Goal: Task Accomplishment & Management: Complete application form

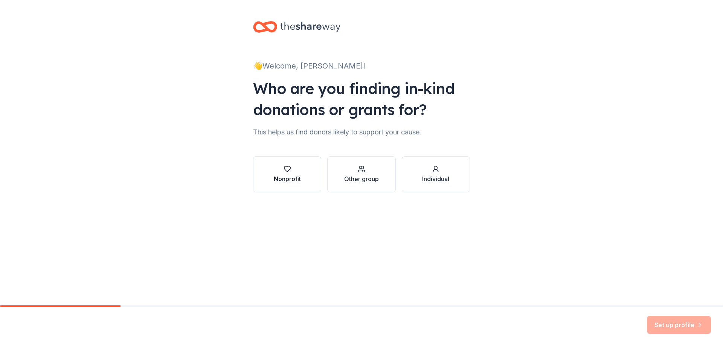
click at [289, 170] on icon "button" at bounding box center [287, 169] width 6 height 6
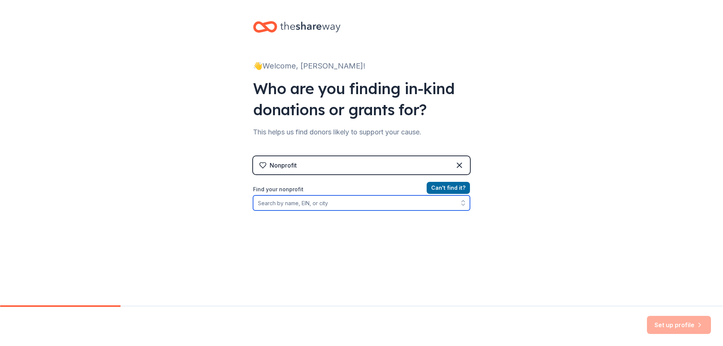
click at [296, 202] on input "Find your nonprofit" at bounding box center [361, 202] width 217 height 15
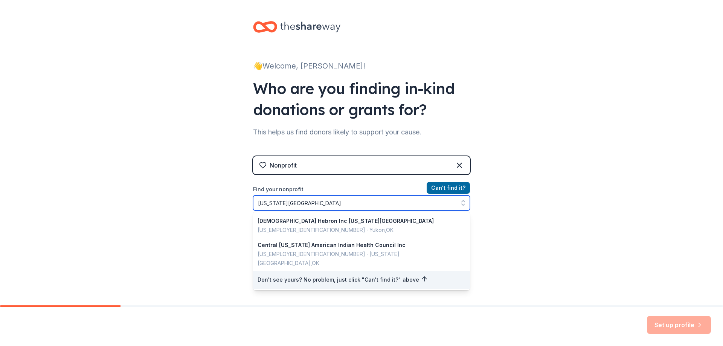
type input "[US_STATE] City Indian Clinic"
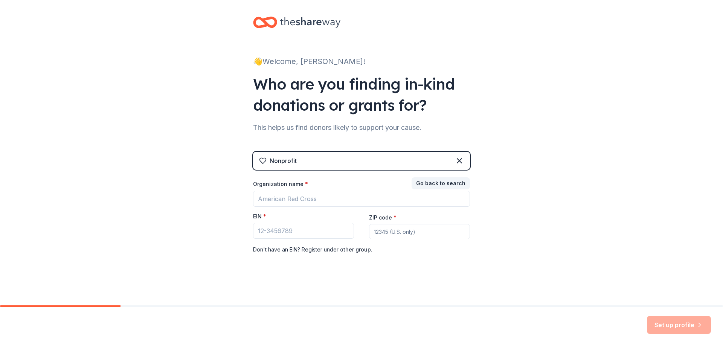
scroll to position [5, 0]
click at [285, 198] on input "Organization name *" at bounding box center [361, 199] width 217 height 16
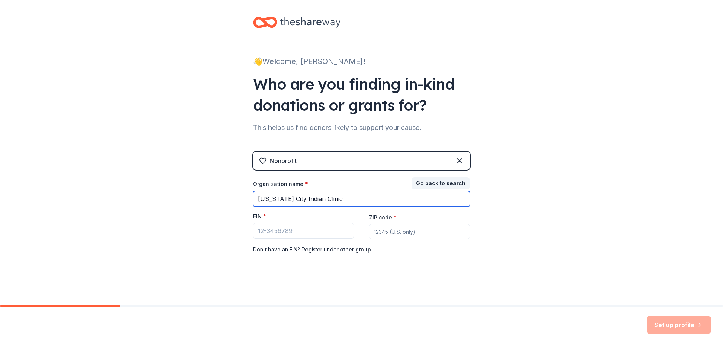
type input "[US_STATE] City Indian Clinic"
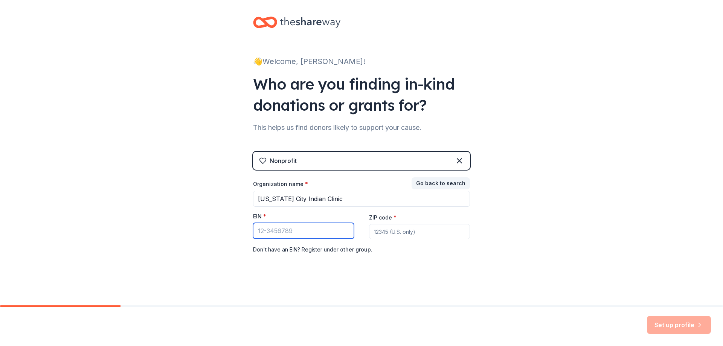
click at [270, 229] on input "EIN *" at bounding box center [303, 231] width 101 height 16
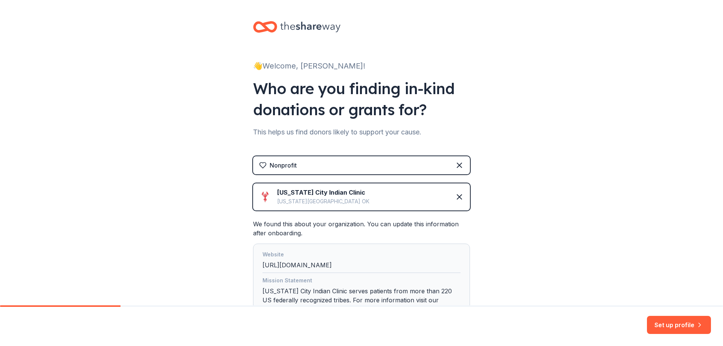
scroll to position [69, 0]
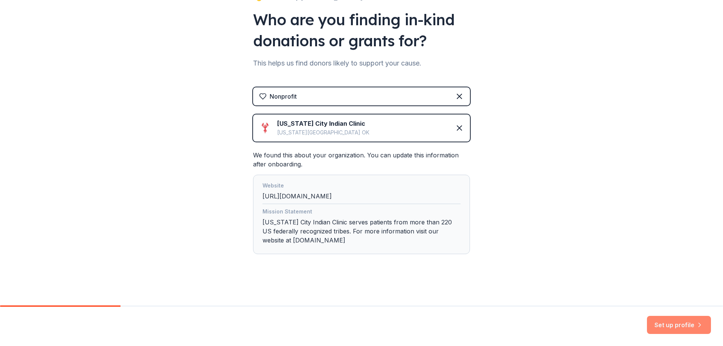
click at [662, 321] on button "Set up profile" at bounding box center [679, 325] width 64 height 18
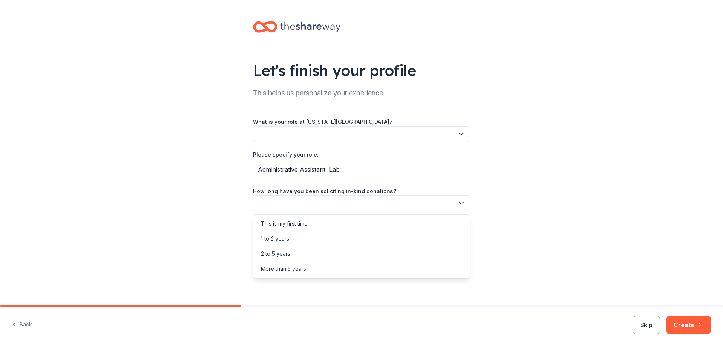
click at [284, 204] on button "button" at bounding box center [361, 203] width 217 height 16
click at [283, 237] on div "1 to 2 years" at bounding box center [275, 238] width 28 height 9
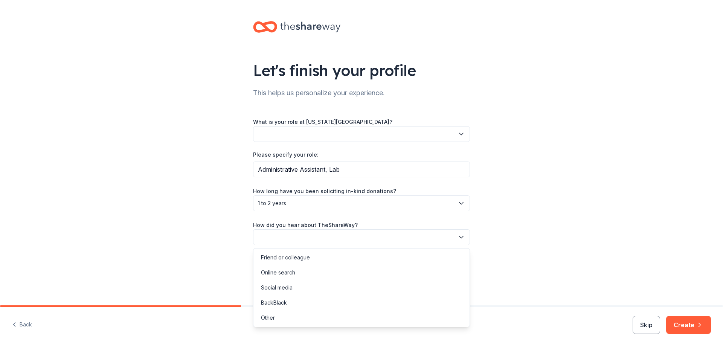
click at [282, 236] on button "button" at bounding box center [361, 237] width 217 height 16
click at [289, 274] on div "Online search" at bounding box center [278, 272] width 34 height 9
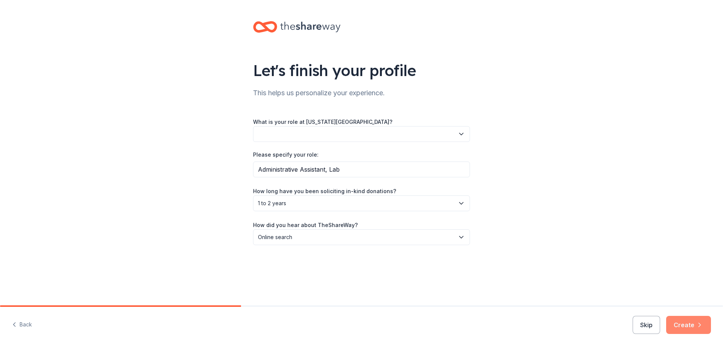
click at [689, 327] on button "Create" at bounding box center [688, 325] width 45 height 18
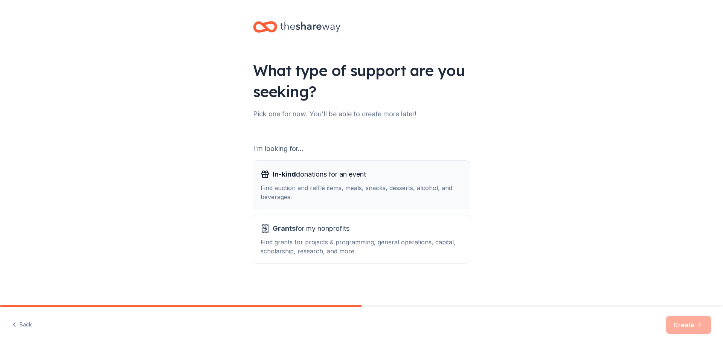
click at [300, 175] on span "In-kind donations for an event" at bounding box center [318, 174] width 93 height 12
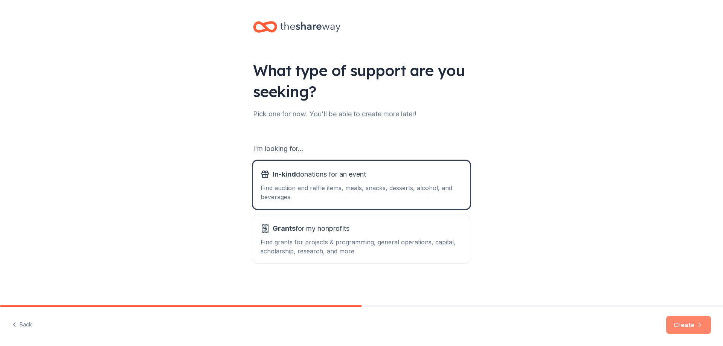
click at [687, 320] on button "Create" at bounding box center [688, 325] width 45 height 18
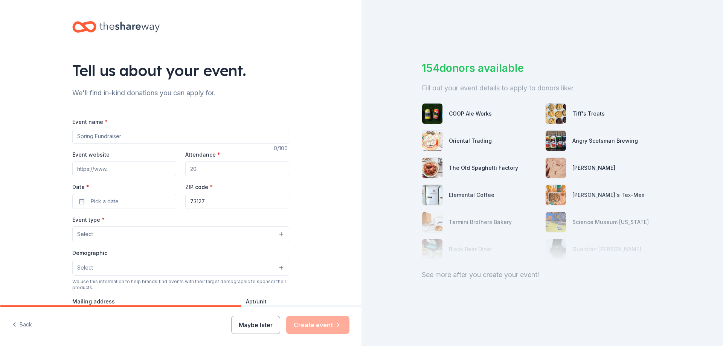
click at [110, 137] on input "Event name *" at bounding box center [180, 136] width 217 height 15
type input "LabWeek 2026"
click at [110, 170] on input "Event website" at bounding box center [124, 168] width 104 height 15
type input "[DOMAIN_NAME]"
click at [101, 200] on span "Pick a date" at bounding box center [105, 201] width 28 height 9
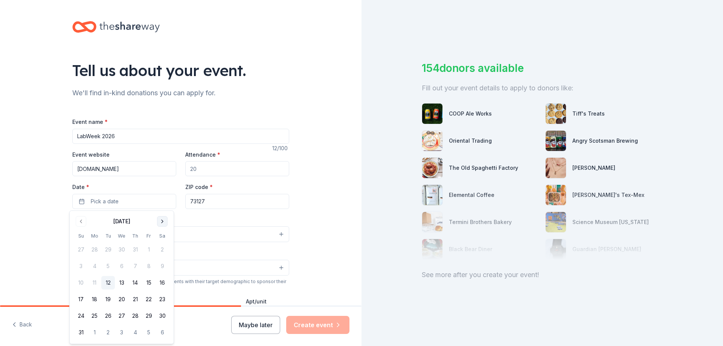
click at [159, 219] on button "Go to next month" at bounding box center [162, 221] width 11 height 11
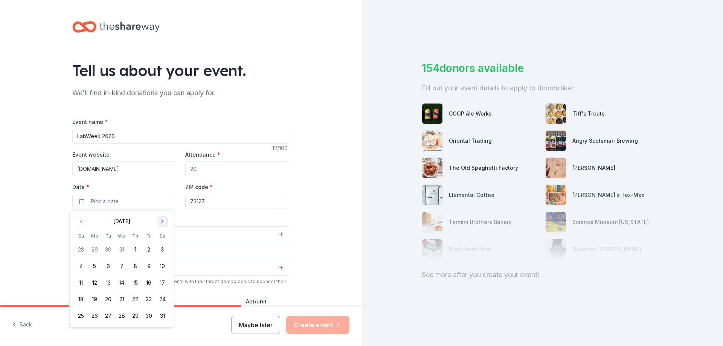
click at [159, 219] on button "Go to next month" at bounding box center [162, 221] width 11 height 11
click at [82, 299] on button "19" at bounding box center [81, 299] width 14 height 14
click at [97, 298] on button "20" at bounding box center [95, 299] width 14 height 14
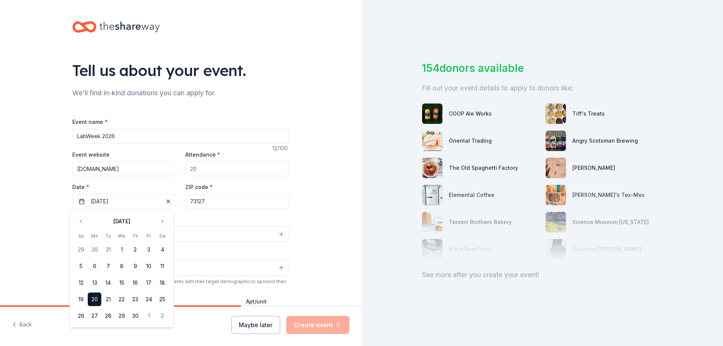
click at [60, 217] on div "Tell us about your event. We'll find in-kind donations you can apply for. Event…" at bounding box center [180, 250] width 241 height 501
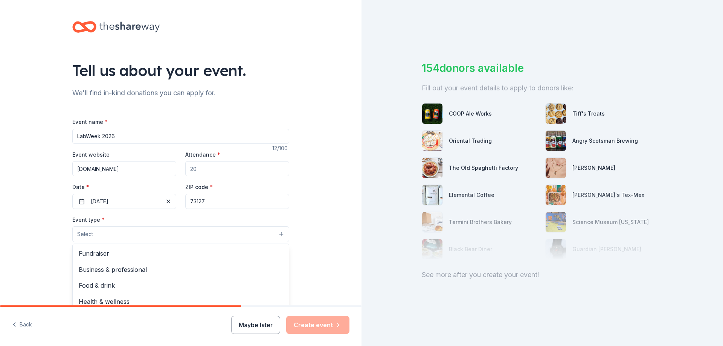
click at [278, 233] on button "Select" at bounding box center [180, 234] width 217 height 16
click at [108, 285] on span "Food & drink" at bounding box center [181, 285] width 204 height 10
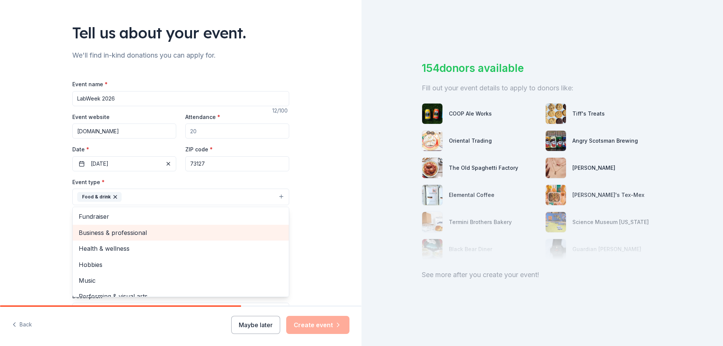
click at [116, 232] on span "Business & professional" at bounding box center [181, 233] width 204 height 10
click at [107, 236] on span "Health & wellness" at bounding box center [181, 233] width 204 height 10
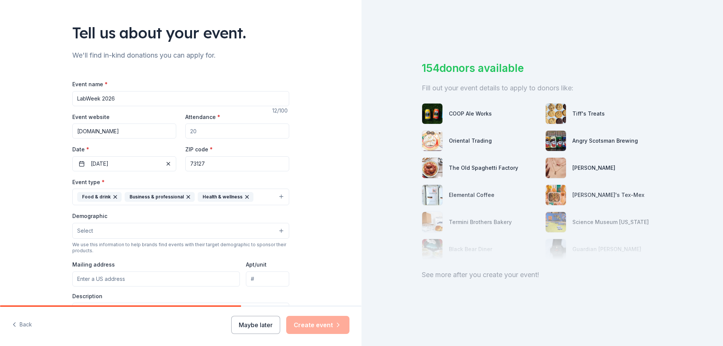
click at [112, 196] on icon "button" at bounding box center [115, 197] width 6 height 6
click at [88, 230] on span "Select" at bounding box center [85, 230] width 16 height 9
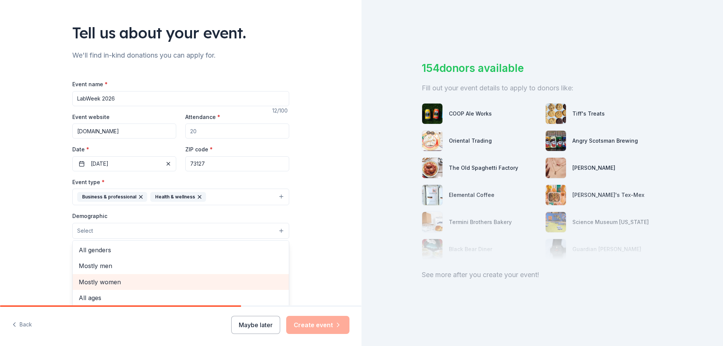
click at [108, 280] on span "Mostly women" at bounding box center [181, 282] width 204 height 10
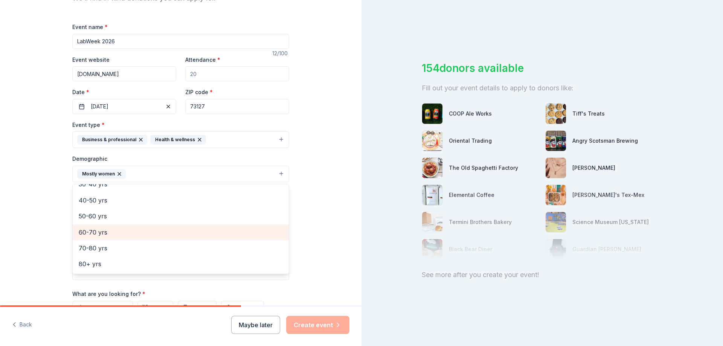
scroll to position [113, 0]
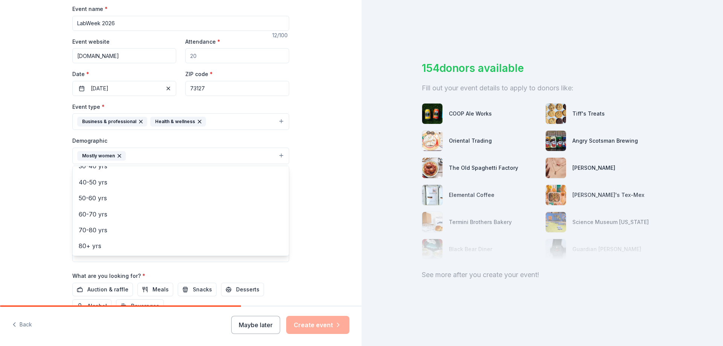
click at [73, 270] on div "Event name * LabWeek 2026 12 /100 Event website [DOMAIN_NAME] Attendance * Date…" at bounding box center [180, 178] width 217 height 349
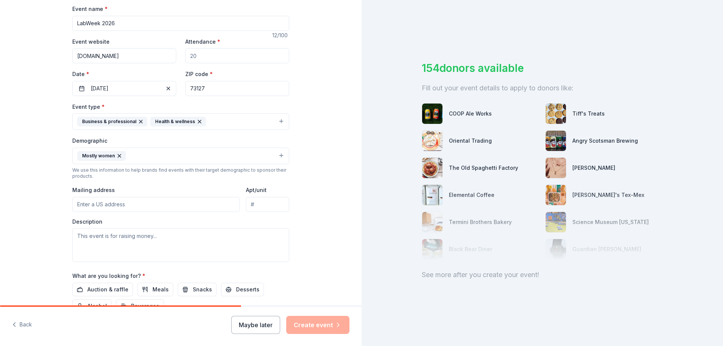
click at [99, 206] on input "Mailing address" at bounding box center [155, 204] width 167 height 15
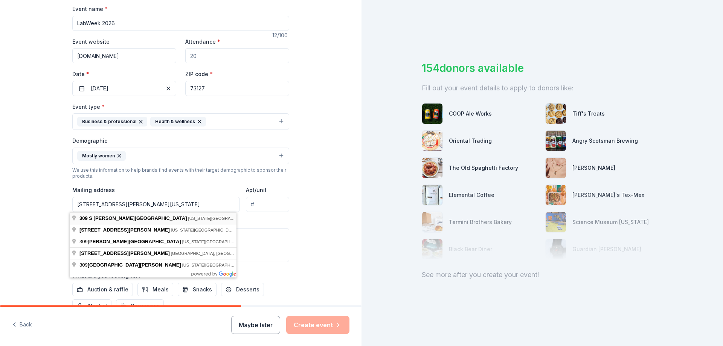
type input "[STREET_ADDRESS][PERSON_NAME][US_STATE]"
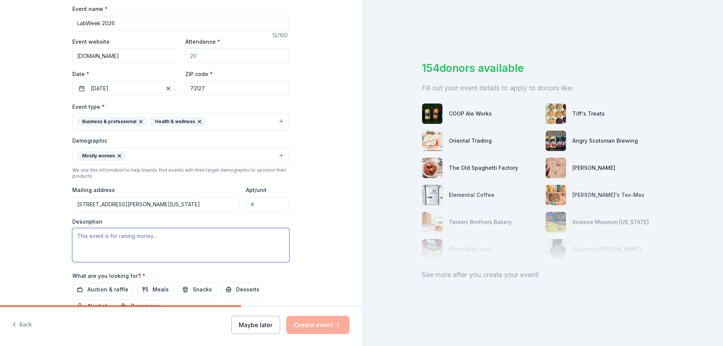
click at [100, 237] on textarea at bounding box center [180, 245] width 217 height 34
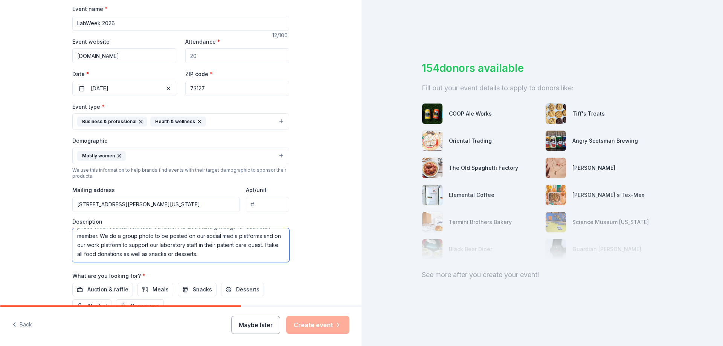
scroll to position [151, 0]
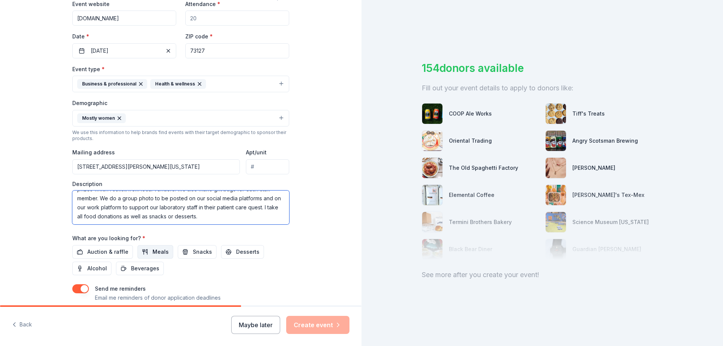
type textarea "This is a staff event to celebrate medical laboratory professionals all during …"
click at [152, 254] on span "Meals" at bounding box center [160, 251] width 16 height 9
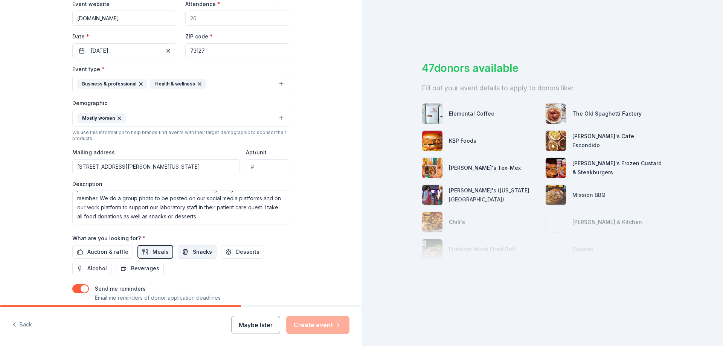
click at [193, 252] on span "Snacks" at bounding box center [202, 251] width 19 height 9
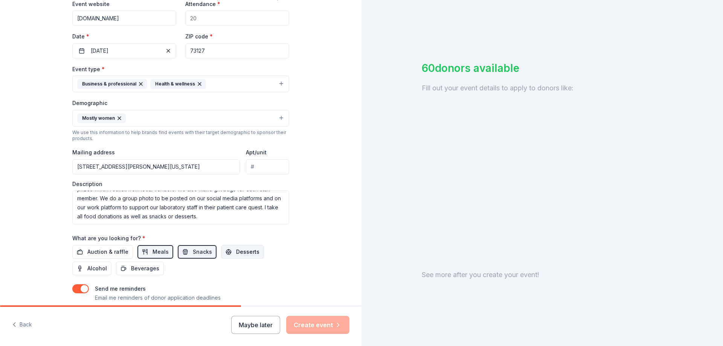
click at [225, 252] on button "Desserts" at bounding box center [242, 252] width 43 height 14
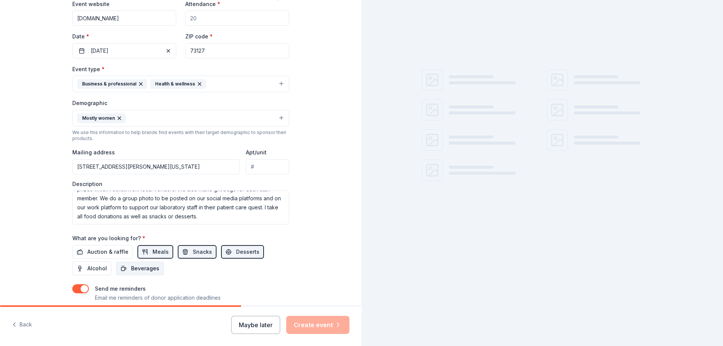
click at [131, 269] on span "Beverages" at bounding box center [145, 268] width 28 height 9
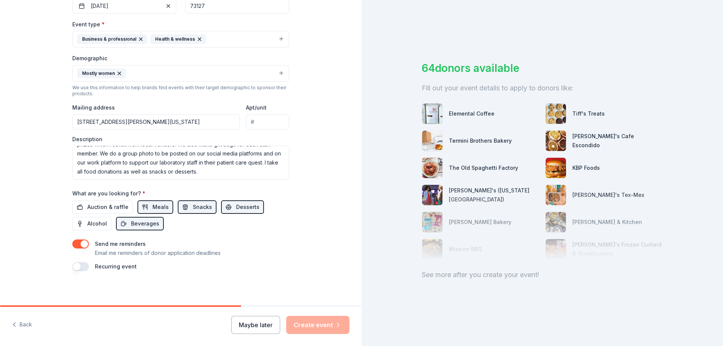
scroll to position [197, 0]
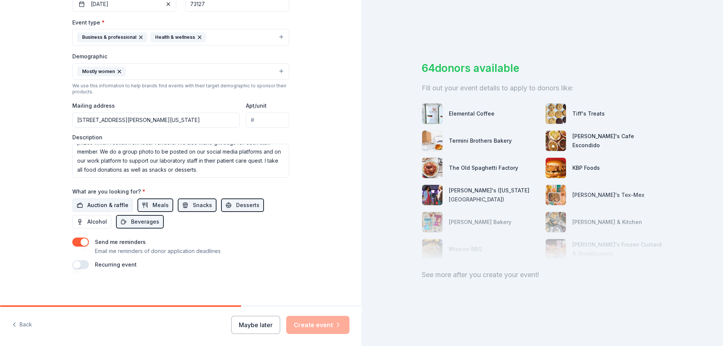
click at [111, 205] on span "Auction & raffle" at bounding box center [107, 205] width 41 height 9
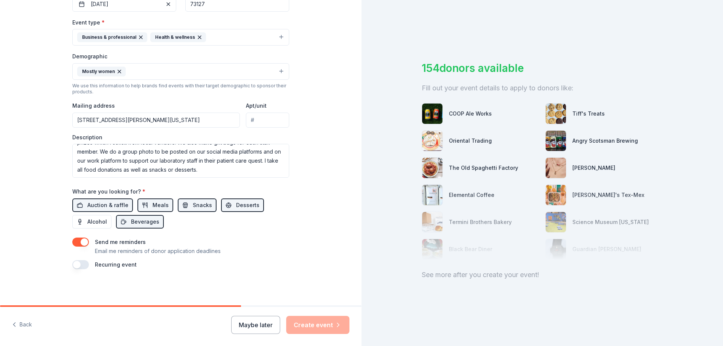
click at [555, 116] on img at bounding box center [555, 113] width 20 height 20
drag, startPoint x: 76, startPoint y: 265, endPoint x: 87, endPoint y: 267, distance: 11.4
click at [87, 267] on div "Recurring event" at bounding box center [180, 264] width 217 height 9
click at [77, 266] on button "button" at bounding box center [80, 264] width 17 height 9
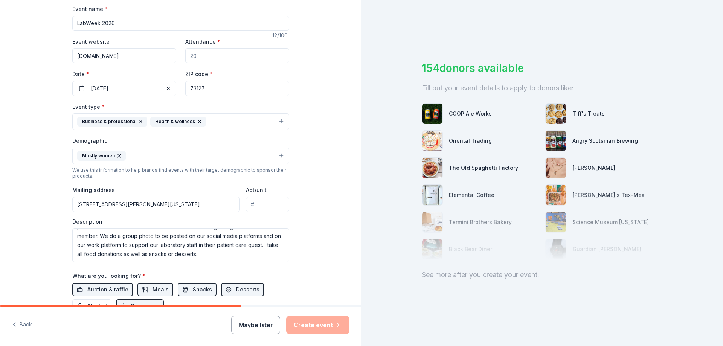
scroll to position [75, 0]
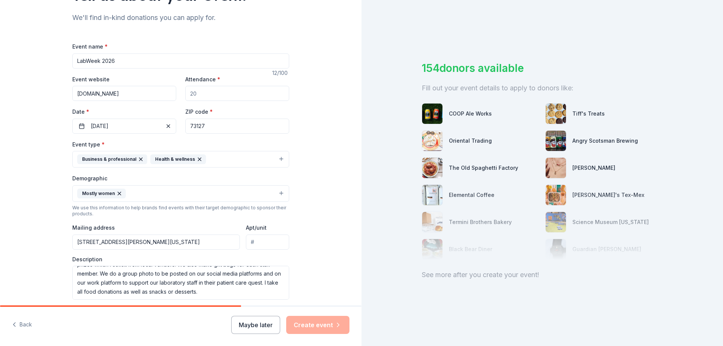
click at [115, 94] on input "[DOMAIN_NAME]" at bounding box center [124, 93] width 104 height 15
click at [321, 132] on div "Tell us about your event. We'll find in-kind donations you can apply for. Event…" at bounding box center [180, 189] width 361 height 529
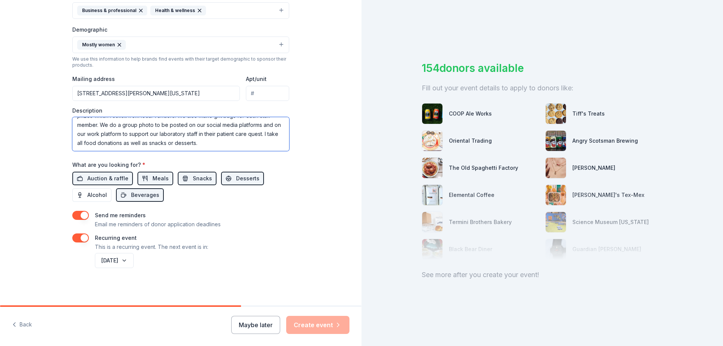
scroll to position [224, 0]
drag, startPoint x: 362, startPoint y: 203, endPoint x: 362, endPoint y: 181, distance: 22.6
click at [362, 181] on div "154 donors available Fill out your event details to apply to donors like: COOP …" at bounding box center [541, 173] width 361 height 346
click at [112, 178] on span "Auction & raffle" at bounding box center [107, 177] width 41 height 9
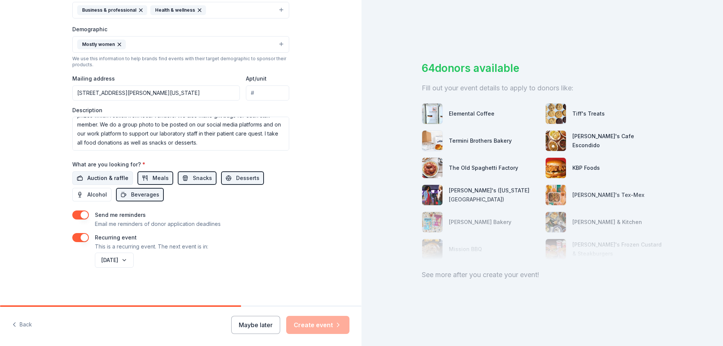
click at [110, 180] on span "Auction & raffle" at bounding box center [107, 177] width 41 height 9
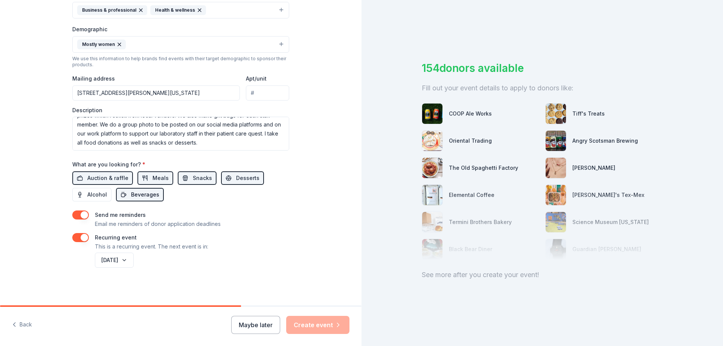
click at [141, 198] on span "Beverages" at bounding box center [145, 194] width 28 height 9
click at [148, 194] on span "Beverages" at bounding box center [145, 194] width 28 height 9
click at [320, 326] on div "Maybe later Create event" at bounding box center [290, 325] width 118 height 18
drag, startPoint x: 233, startPoint y: 306, endPoint x: 351, endPoint y: 302, distance: 117.8
click at [325, 302] on div "Tell us about your event. We'll find in-kind donations you can apply for. Event…" at bounding box center [180, 173] width 361 height 346
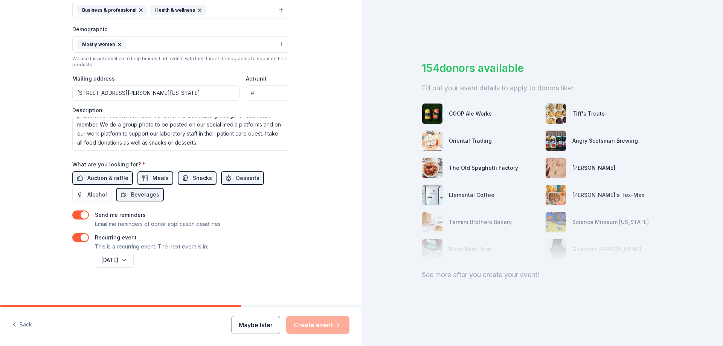
click at [561, 249] on div at bounding box center [541, 221] width 241 height 75
click at [198, 178] on span "Snacks" at bounding box center [202, 177] width 19 height 9
click at [315, 329] on div "Maybe later Create event" at bounding box center [290, 325] width 118 height 18
click at [265, 95] on input "Apt/unit" at bounding box center [267, 92] width 43 height 15
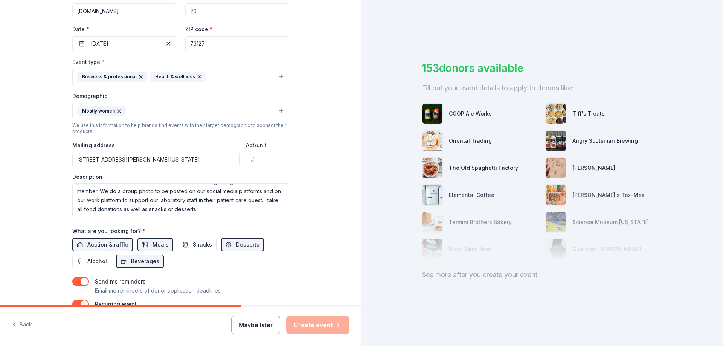
scroll to position [149, 0]
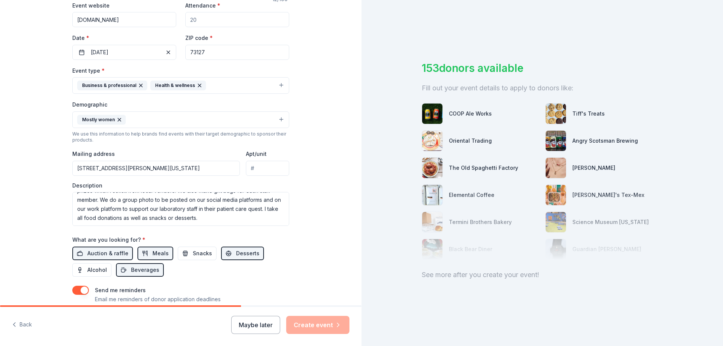
click at [196, 85] on icon "button" at bounding box center [199, 85] width 6 height 6
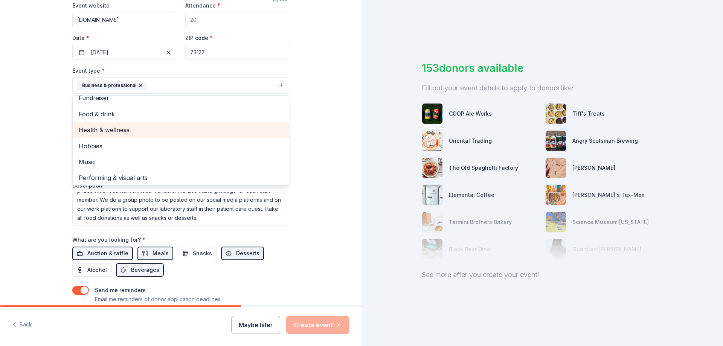
scroll to position [9, 0]
click at [312, 145] on div "Tell us about your event. We'll find in-kind donations you can apply for. Event…" at bounding box center [180, 115] width 361 height 529
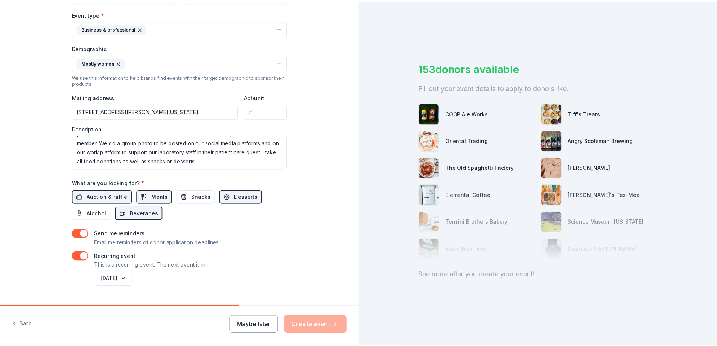
scroll to position [224, 0]
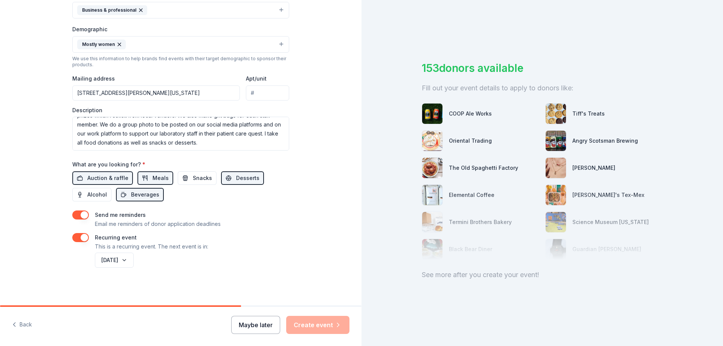
click at [265, 327] on button "Maybe later" at bounding box center [255, 325] width 49 height 18
click at [259, 326] on button "Maybe later" at bounding box center [255, 325] width 49 height 18
click at [300, 326] on div "Maybe later Create event" at bounding box center [290, 325] width 118 height 18
click at [304, 326] on div "Maybe later Create event" at bounding box center [290, 325] width 118 height 18
click at [443, 142] on div "Oriental Trading" at bounding box center [479, 140] width 117 height 21
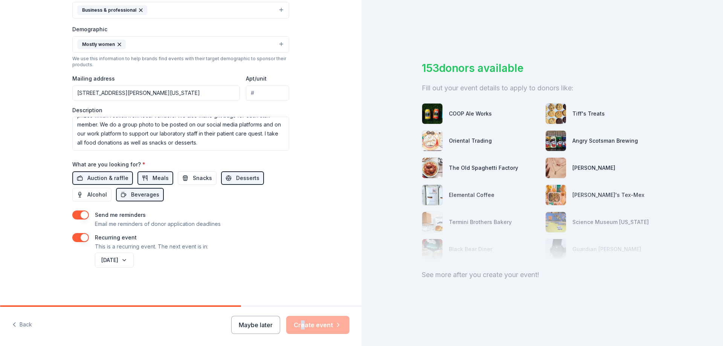
click at [431, 140] on img at bounding box center [432, 141] width 20 height 20
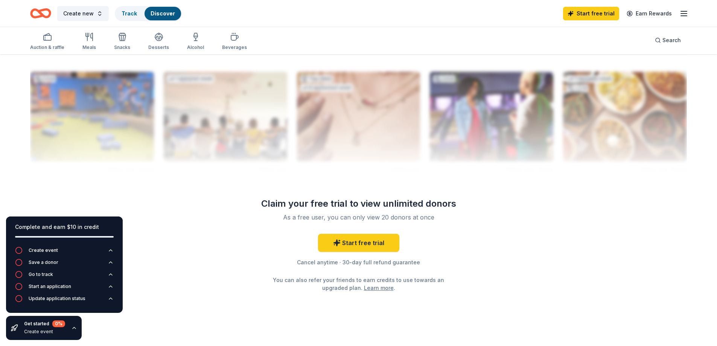
scroll to position [715, 0]
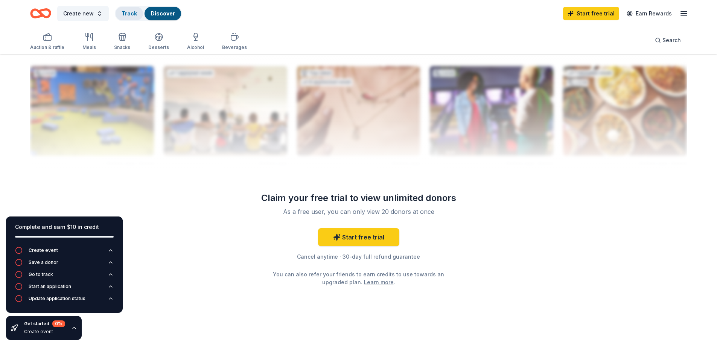
click at [130, 14] on link "Track" at bounding box center [129, 13] width 15 height 6
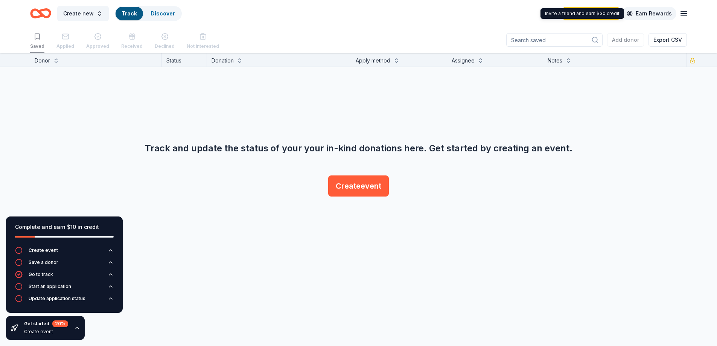
click at [653, 11] on link "Earn Rewards" at bounding box center [649, 14] width 54 height 14
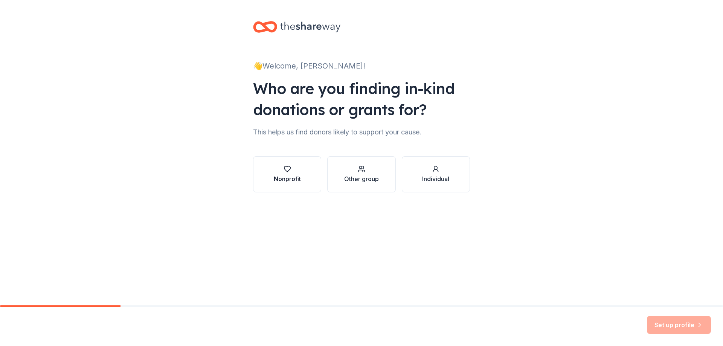
click at [285, 169] on icon "button" at bounding box center [287, 169] width 8 height 8
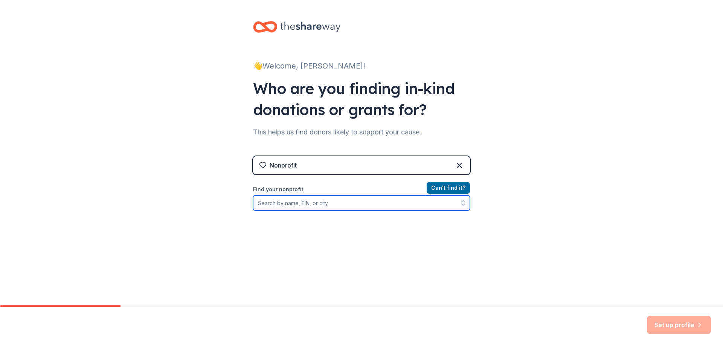
click at [281, 204] on input "Find your nonprofit" at bounding box center [361, 202] width 217 height 15
type input "[US_STATE] City Indian Clinic"
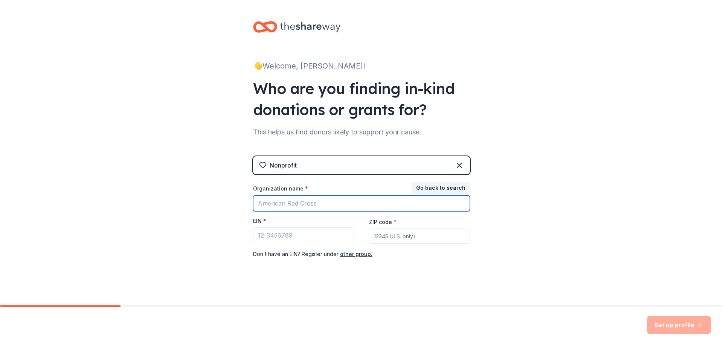
click at [274, 201] on input "Organization name *" at bounding box center [361, 203] width 217 height 16
type input "[US_STATE] City Indian Clinic"
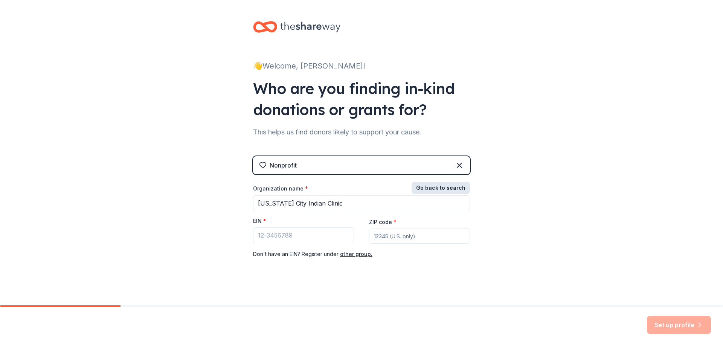
click at [425, 189] on button "Go back to search" at bounding box center [440, 188] width 58 height 12
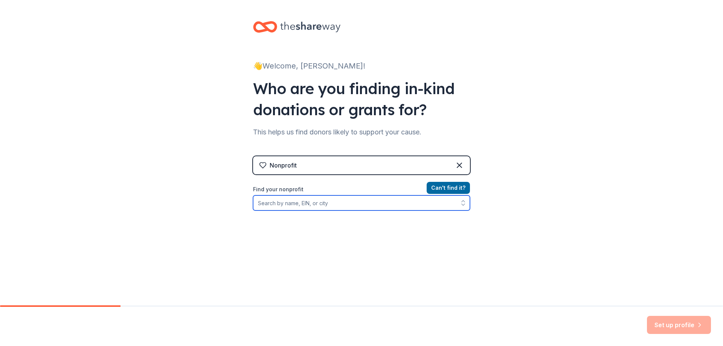
click at [282, 204] on input "Find your nonprofit" at bounding box center [361, 202] width 217 height 15
type input "Central Oklahoma American Indian Health"
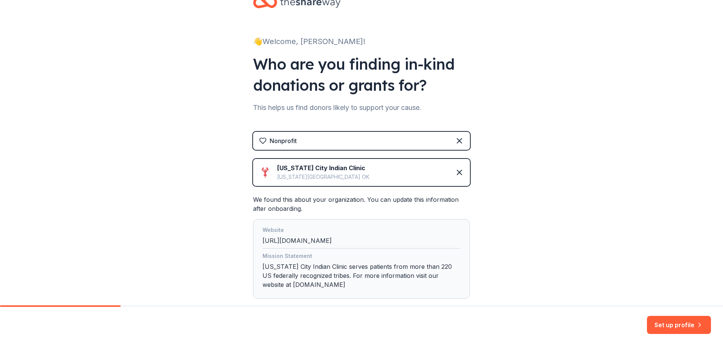
scroll to position [69, 0]
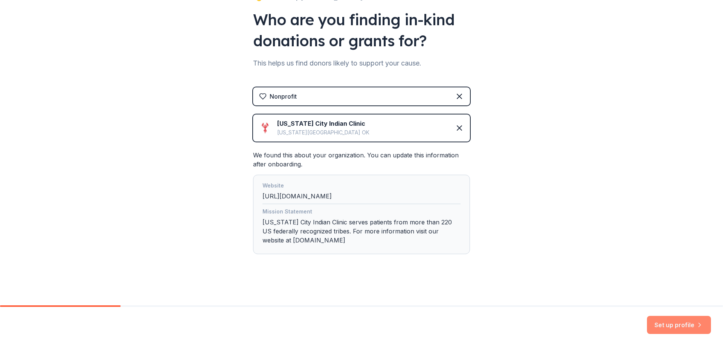
click at [670, 326] on button "Set up profile" at bounding box center [679, 325] width 64 height 18
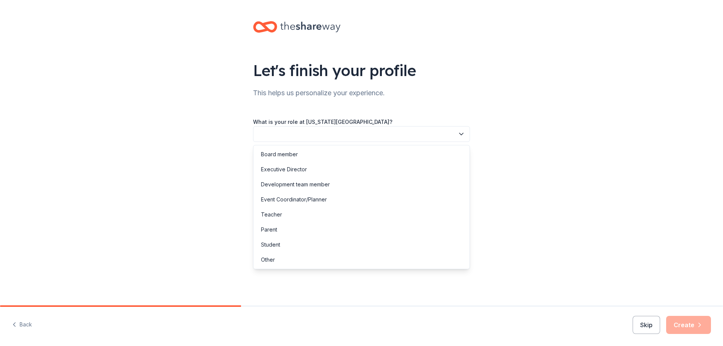
click at [297, 134] on button "button" at bounding box center [361, 134] width 217 height 16
click at [274, 259] on div "Other" at bounding box center [268, 259] width 14 height 9
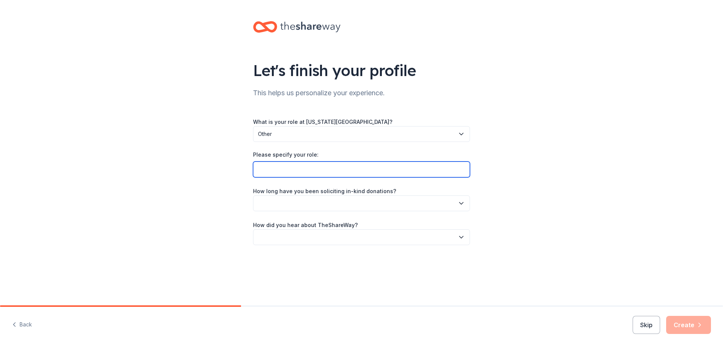
click at [273, 171] on input "Please specify your role:" at bounding box center [361, 169] width 217 height 16
type input "Administrative Assistant, Lab"
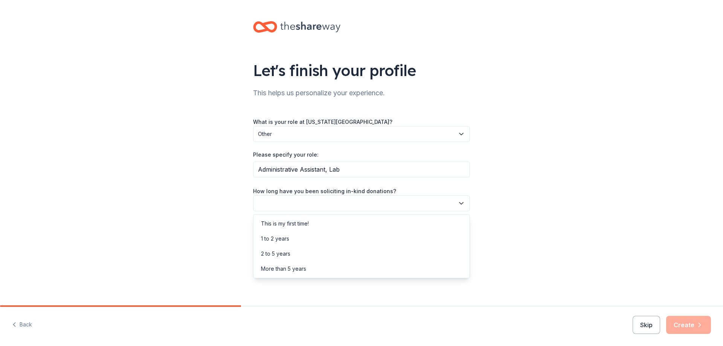
click at [272, 202] on button "button" at bounding box center [361, 203] width 217 height 16
click at [279, 237] on div "1 to 2 years" at bounding box center [275, 238] width 28 height 9
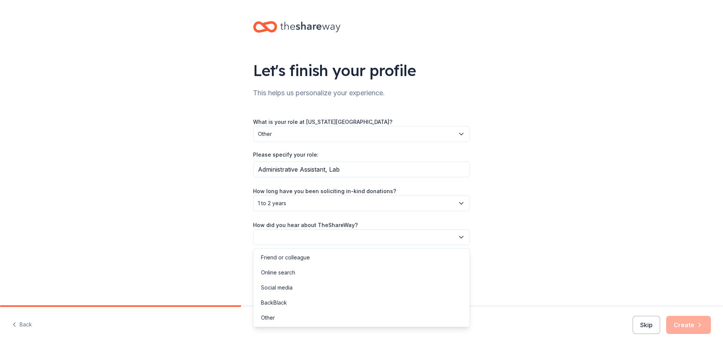
click at [276, 236] on button "button" at bounding box center [361, 237] width 217 height 16
click at [285, 268] on div "Online search" at bounding box center [278, 272] width 34 height 9
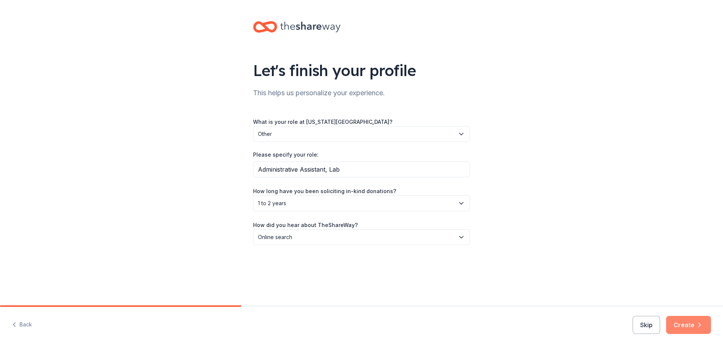
click at [691, 327] on button "Create" at bounding box center [688, 325] width 45 height 18
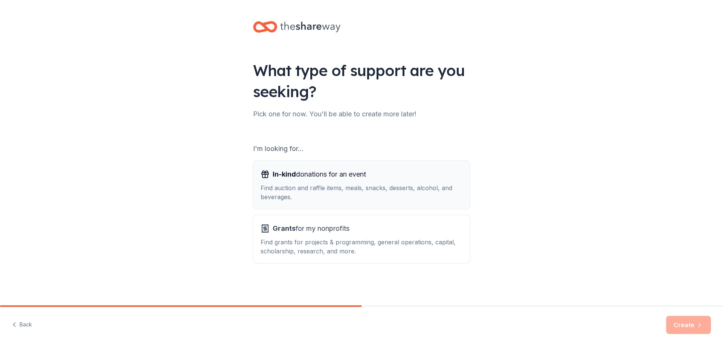
click at [318, 173] on span "In-kind donations for an event" at bounding box center [318, 174] width 93 height 12
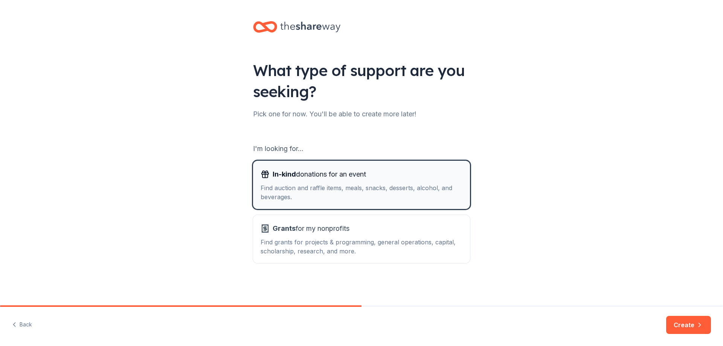
click at [265, 174] on icon "button" at bounding box center [265, 175] width 0 height 5
click at [678, 322] on button "Create" at bounding box center [688, 325] width 45 height 18
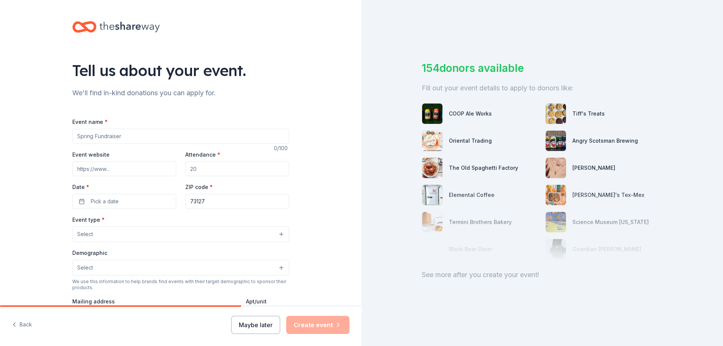
click at [90, 137] on input "Event name *" at bounding box center [180, 136] width 217 height 15
drag, startPoint x: 74, startPoint y: 137, endPoint x: 130, endPoint y: 139, distance: 56.5
click at [130, 139] on input "Event name *" at bounding box center [180, 136] width 217 height 15
type input "2026 LabWeek"
click at [120, 170] on input "Event website" at bounding box center [124, 168] width 104 height 15
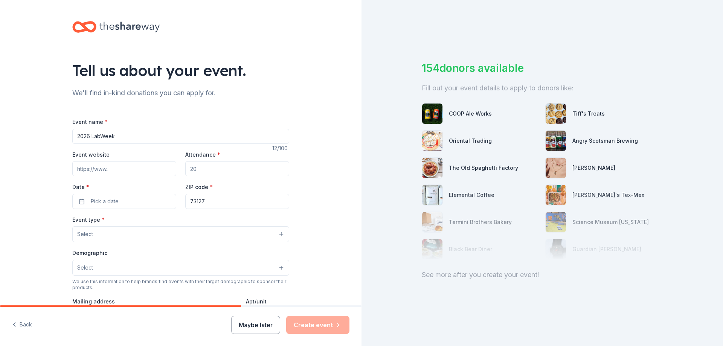
drag, startPoint x: 120, startPoint y: 170, endPoint x: 83, endPoint y: 169, distance: 37.3
click at [83, 169] on input "Event website" at bounding box center [124, 168] width 104 height 15
drag, startPoint x: 73, startPoint y: 169, endPoint x: 111, endPoint y: 167, distance: 37.7
click at [111, 167] on input "Event website" at bounding box center [124, 168] width 104 height 15
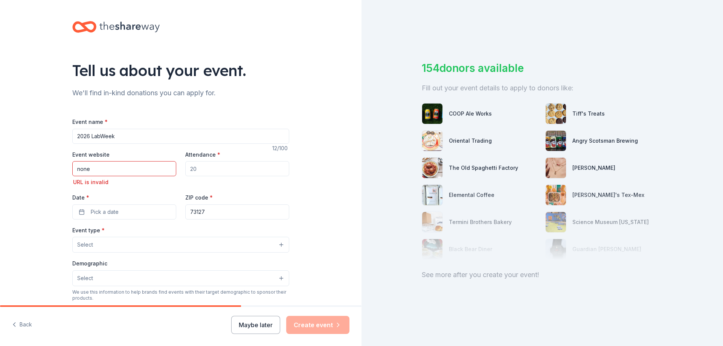
click at [192, 172] on input "Attendance *" at bounding box center [237, 168] width 104 height 15
click at [97, 172] on input "none" at bounding box center [124, 168] width 104 height 15
drag, startPoint x: 97, startPoint y: 172, endPoint x: 72, endPoint y: 169, distance: 25.7
click at [72, 169] on input "none" at bounding box center [124, 168] width 104 height 15
type input "[DOMAIN_NAME]"
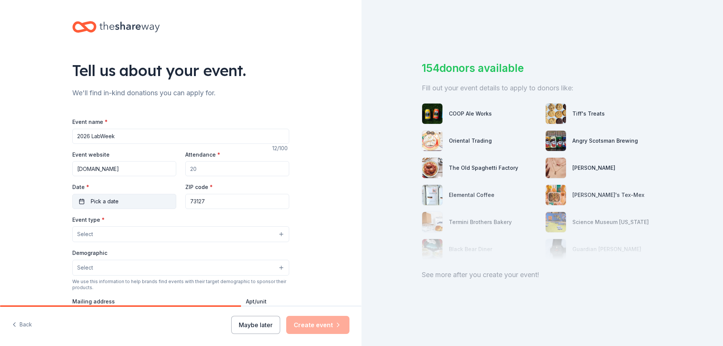
click at [87, 201] on button "Pick a date" at bounding box center [124, 201] width 104 height 15
